Goal: Task Accomplishment & Management: Manage account settings

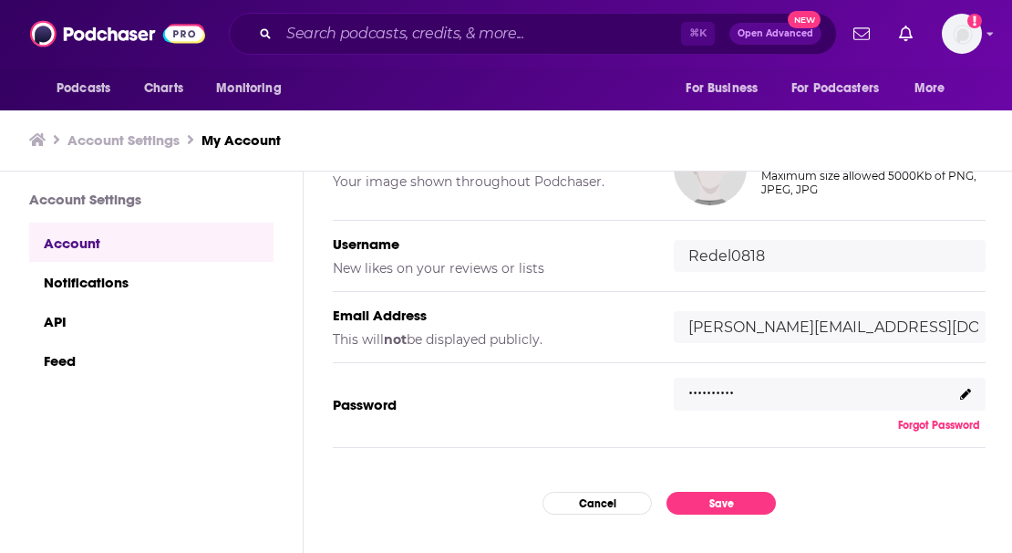
scroll to position [213, 0]
click at [957, 389] on div ".........." at bounding box center [830, 393] width 312 height 33
click at [966, 393] on icon at bounding box center [965, 393] width 11 height 11
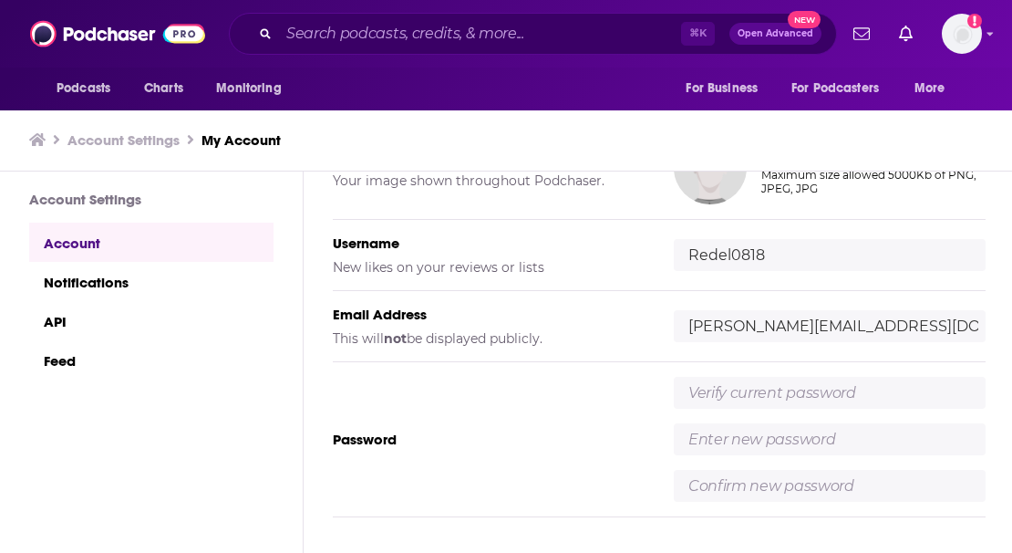
click at [856, 402] on input "text" at bounding box center [830, 393] width 312 height 32
type input "NewY0rk2!2"
click at [842, 440] on input "text" at bounding box center [830, 439] width 312 height 32
type input "N"
type input "20pass10!"
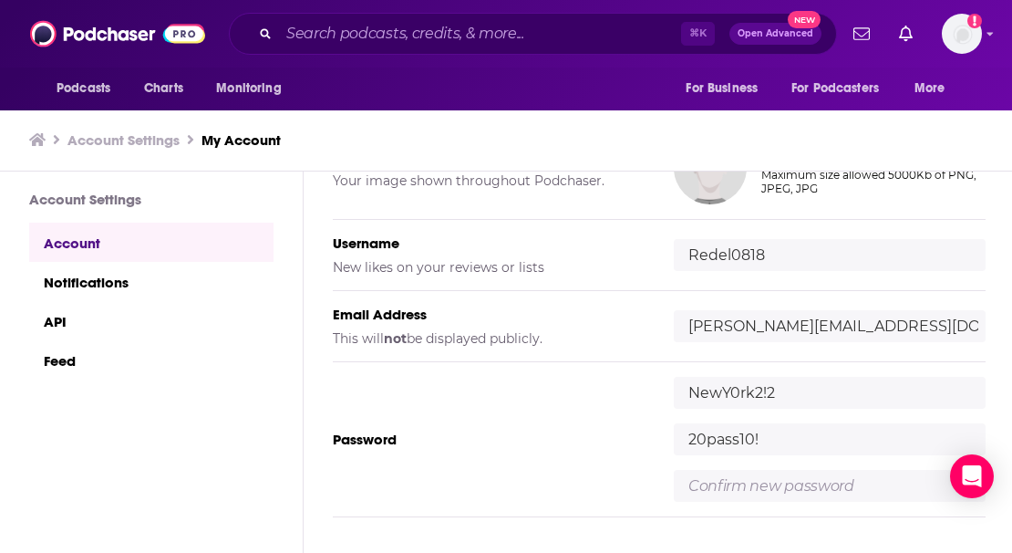
click at [852, 487] on input "text" at bounding box center [830, 486] width 312 height 32
click at [715, 485] on input "20pass10!" at bounding box center [830, 486] width 312 height 32
type input "20Pass10!"
click at [714, 438] on input "20pass10!" at bounding box center [830, 439] width 312 height 32
click at [714, 438] on input "20Pass10!" at bounding box center [830, 439] width 312 height 32
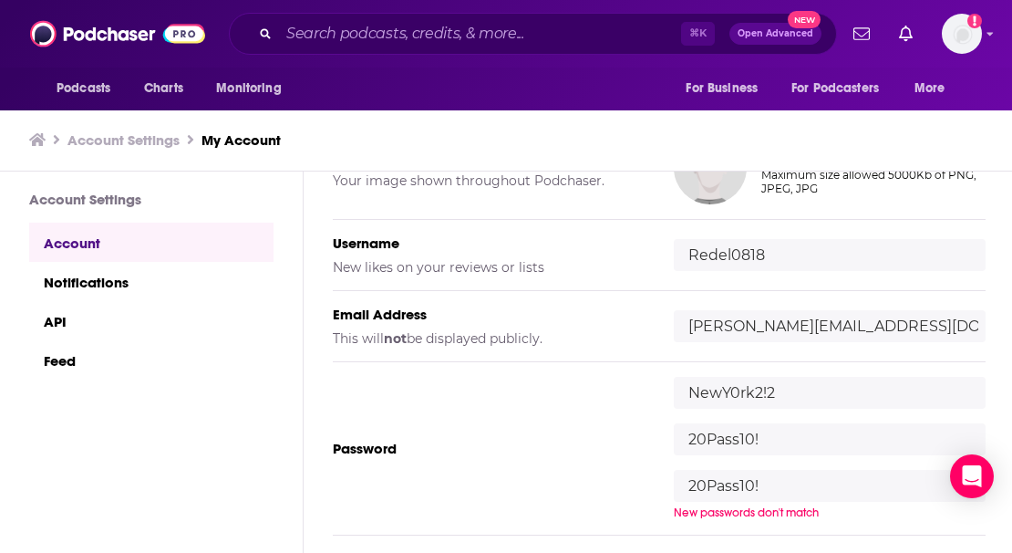
click at [714, 438] on input "20Pass10!" at bounding box center [830, 439] width 312 height 32
drag, startPoint x: 765, startPoint y: 440, endPoint x: 684, endPoint y: 437, distance: 81.2
click at [684, 437] on input "20Pass10!" at bounding box center [830, 439] width 312 height 32
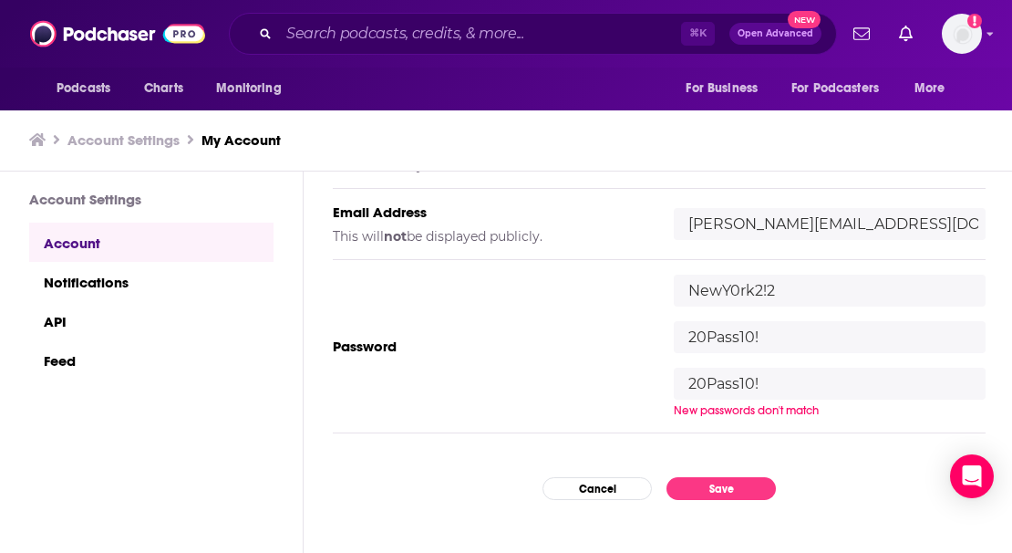
scroll to position [319, 0]
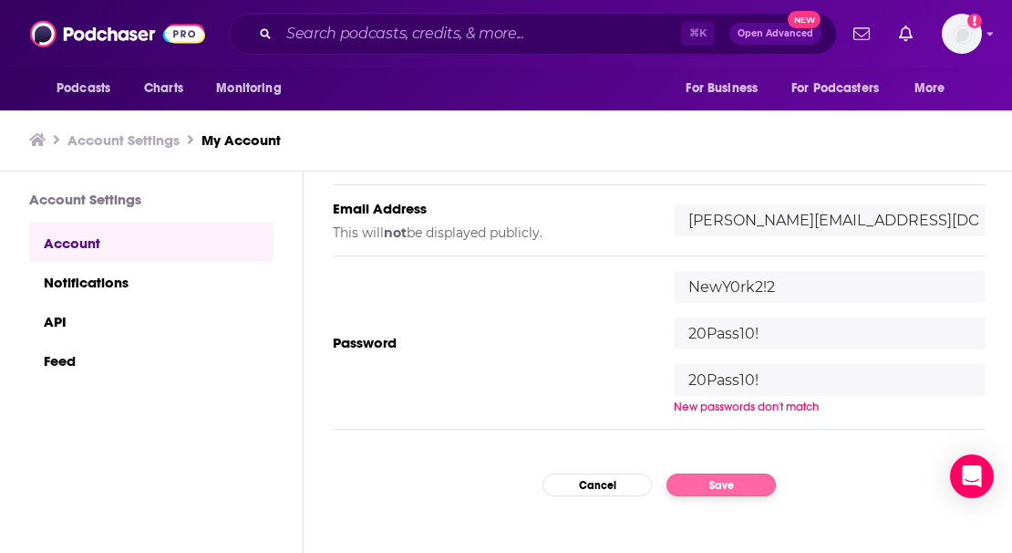
type input "20Pass10!"
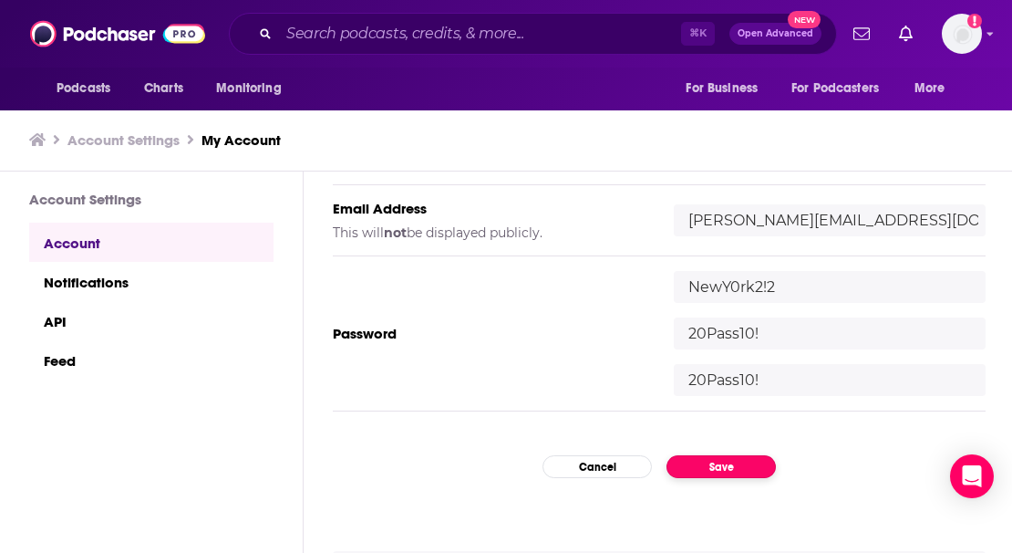
click at [707, 486] on div "My Account Credentials Profile Picture Your image shown throughout Podchaser. U…" at bounding box center [659, 361] width 711 height 381
click at [710, 466] on button "Save" at bounding box center [721, 466] width 109 height 23
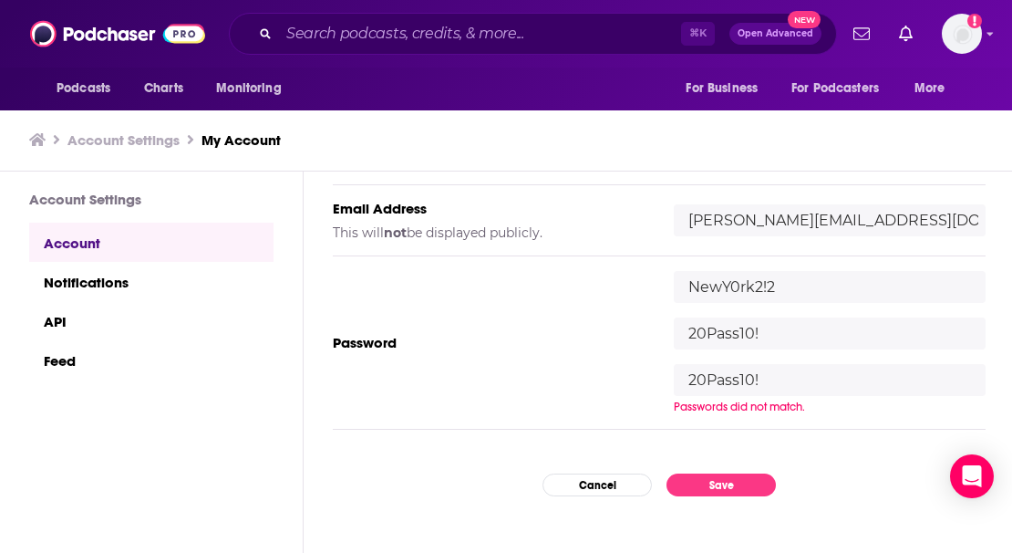
click at [727, 407] on div "Passwords did not match." at bounding box center [830, 406] width 312 height 15
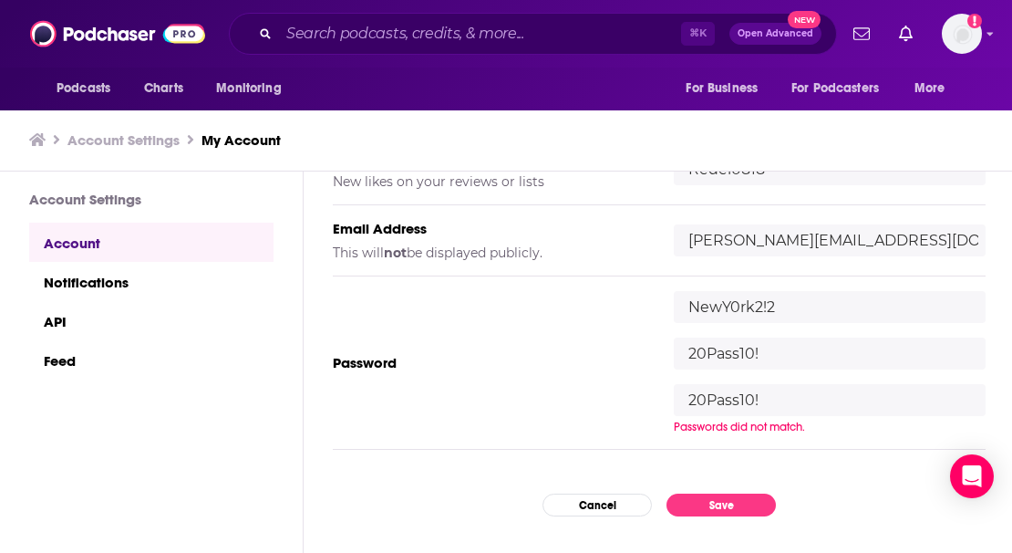
click at [732, 365] on input "20Pass10!" at bounding box center [830, 353] width 312 height 32
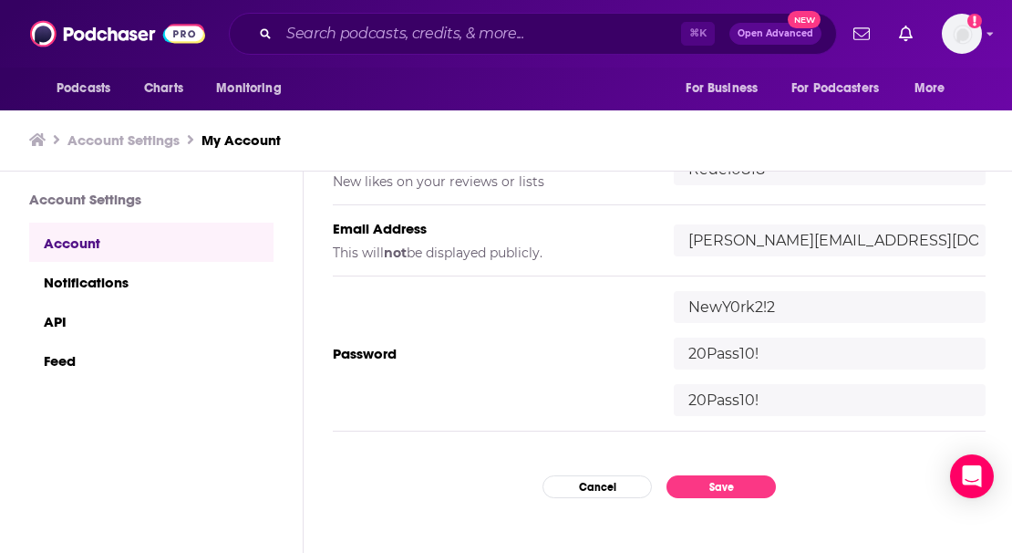
click at [765, 398] on input "20Pass10!" at bounding box center [830, 400] width 312 height 32
click at [745, 490] on button "Save" at bounding box center [721, 486] width 109 height 23
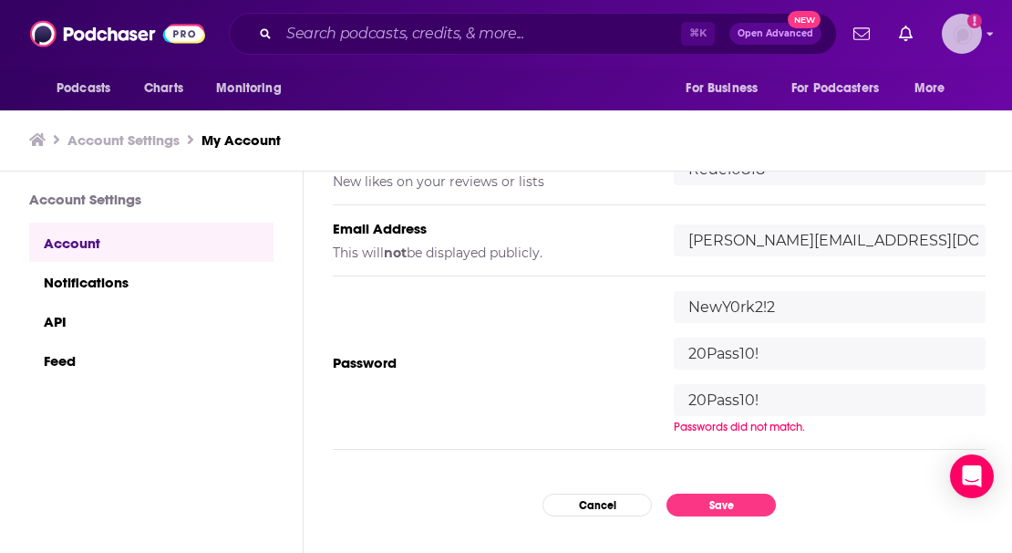
click at [970, 32] on img "Logged in as Redel0818" at bounding box center [962, 34] width 40 height 40
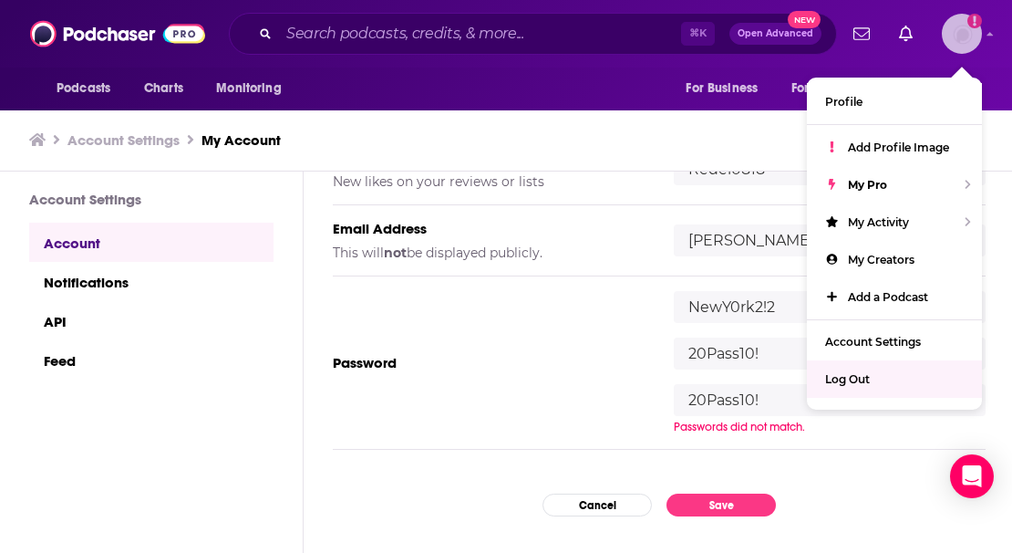
click at [877, 369] on div "Log Out" at bounding box center [894, 378] width 175 height 37
